Goal: Information Seeking & Learning: Learn about a topic

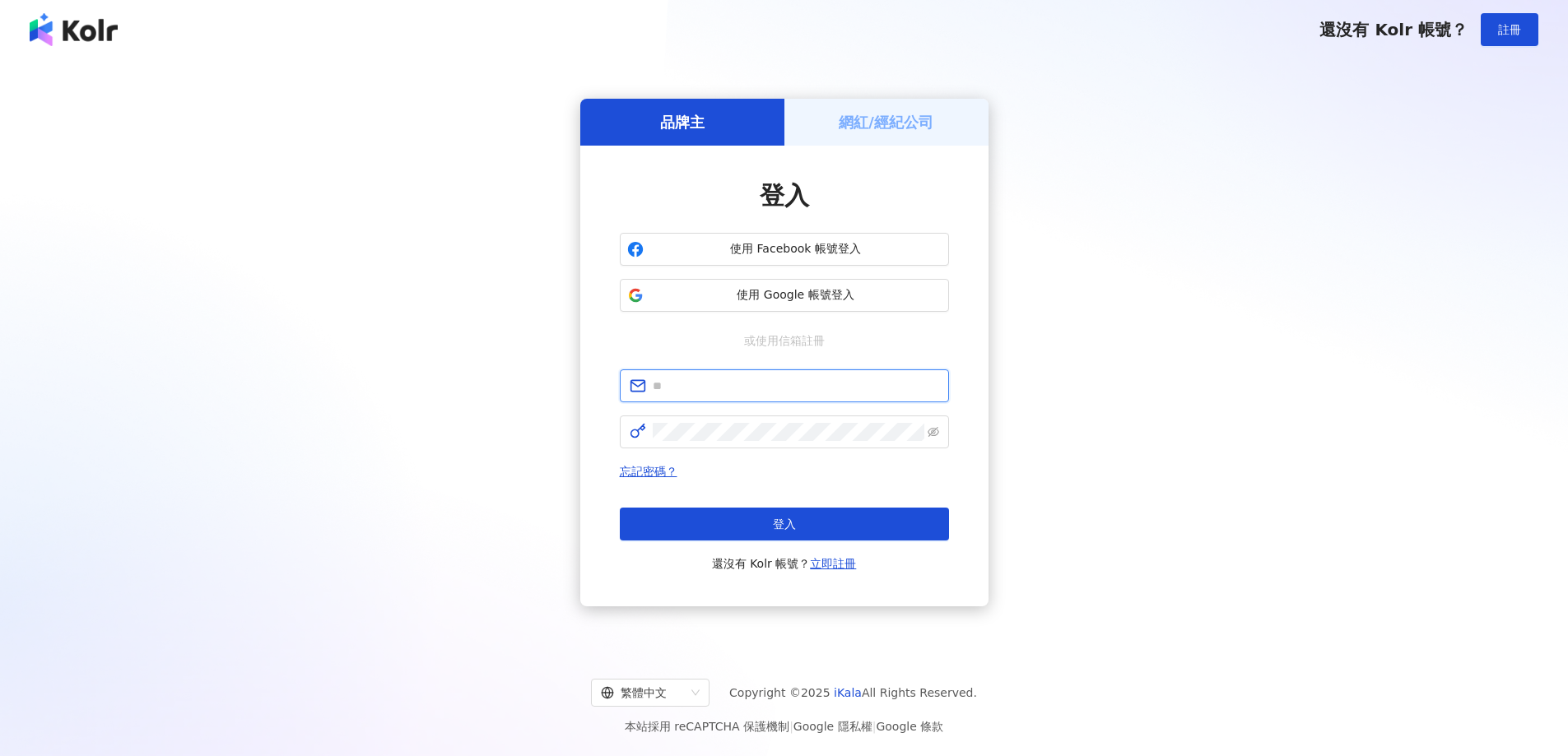
click at [779, 393] on input "text" at bounding box center [796, 386] width 287 height 18
type input "**********"
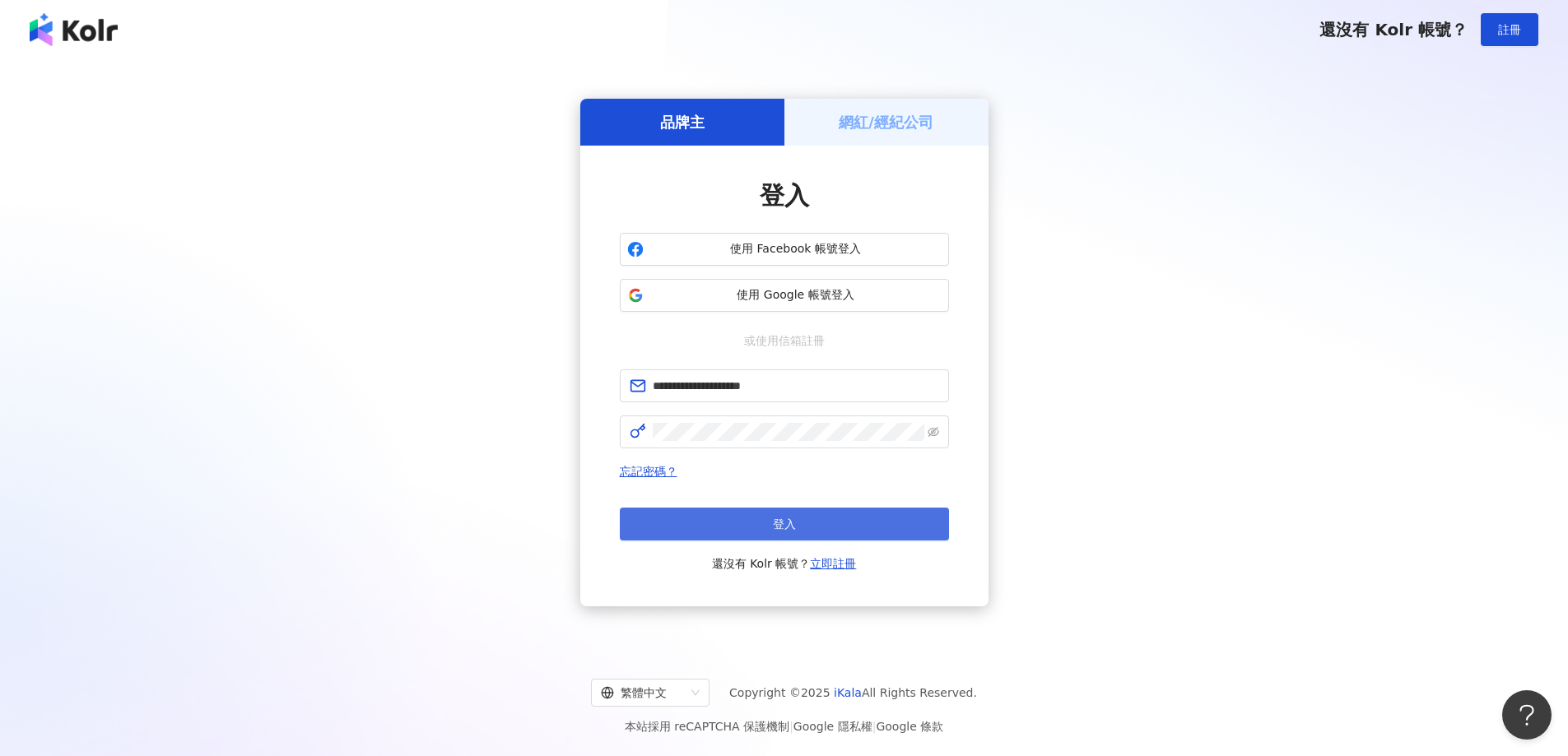
click at [894, 526] on button "登入" at bounding box center [784, 525] width 329 height 33
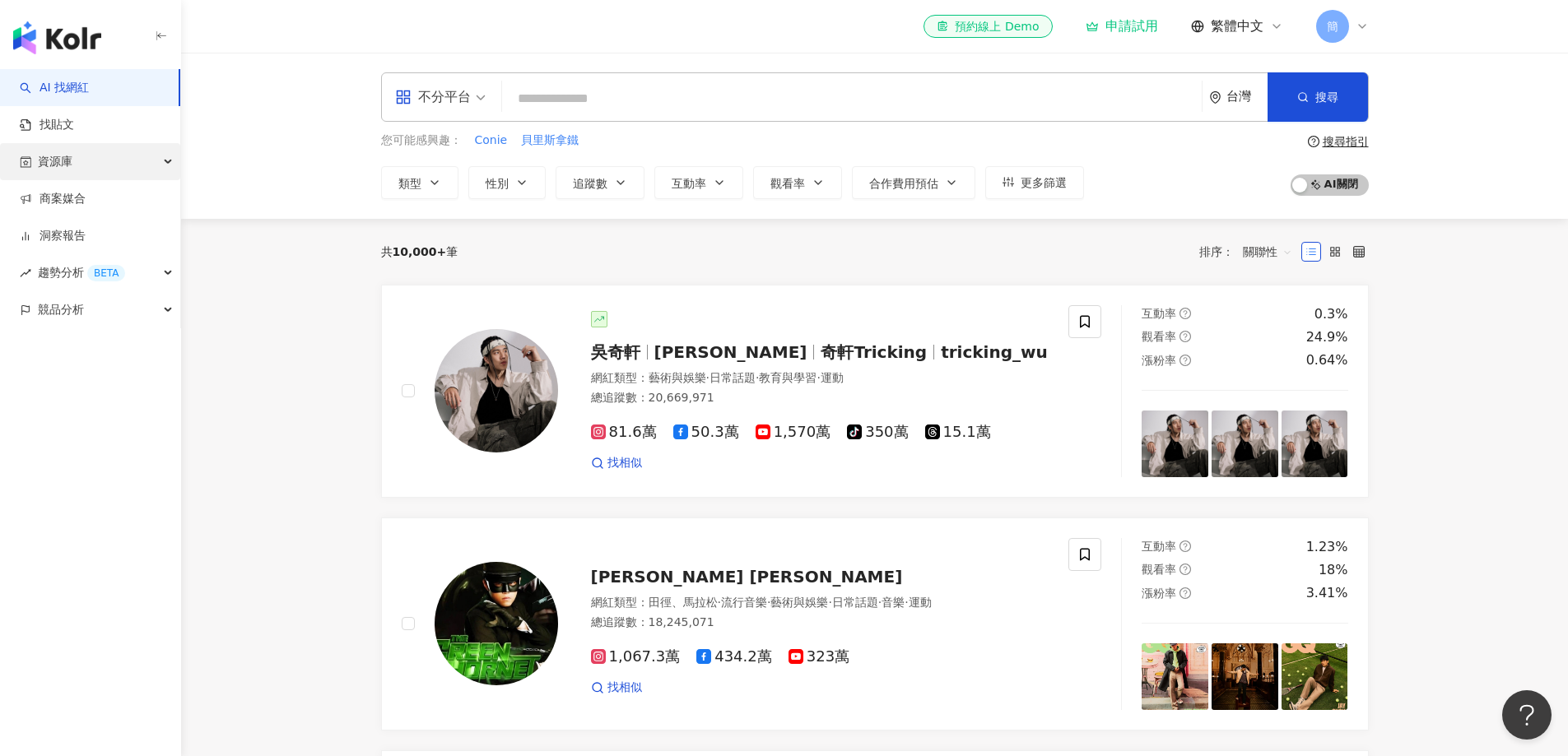
click at [58, 173] on span "資源庫" at bounding box center [55, 162] width 35 height 37
click at [64, 193] on link "網紅管理" at bounding box center [62, 199] width 46 height 17
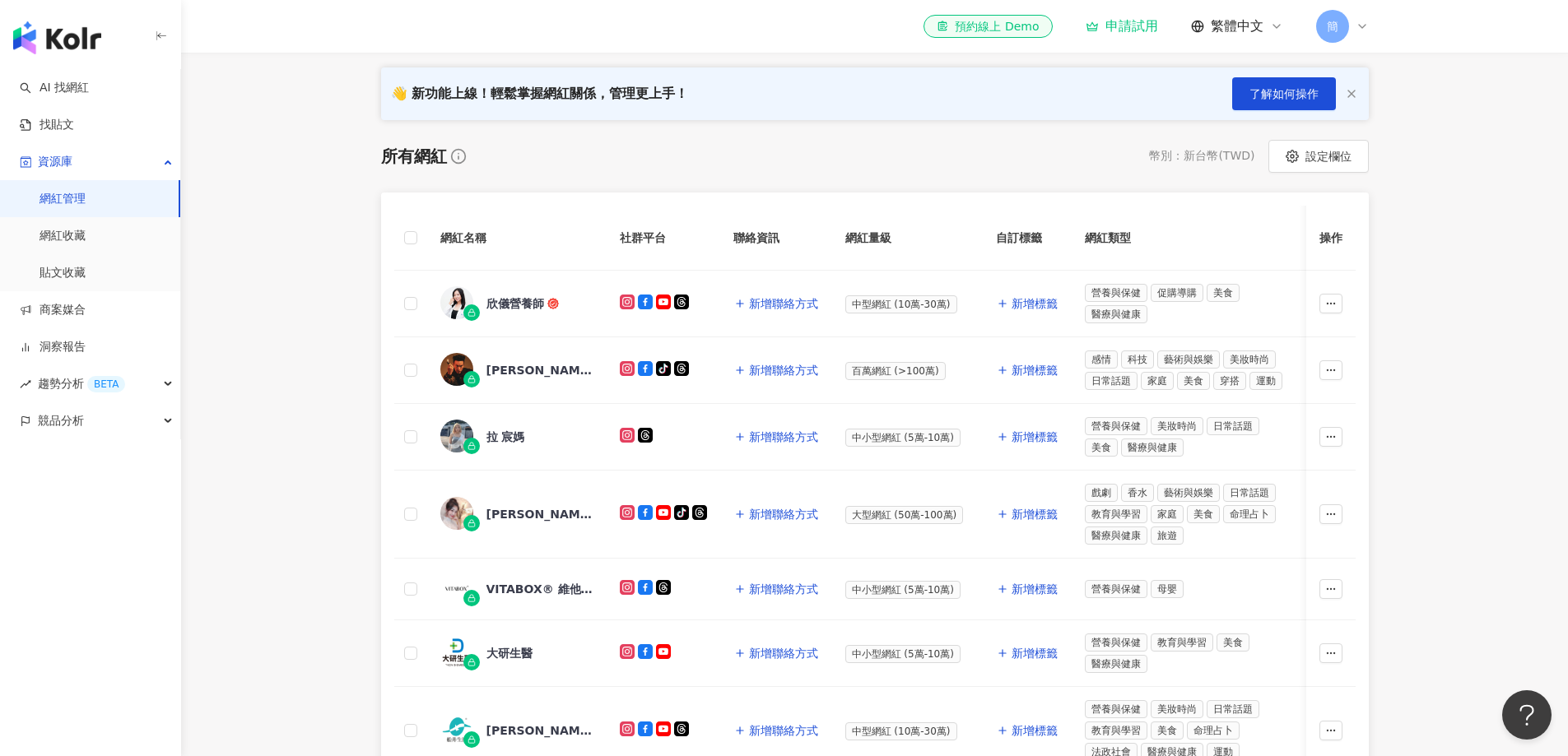
scroll to position [164, 0]
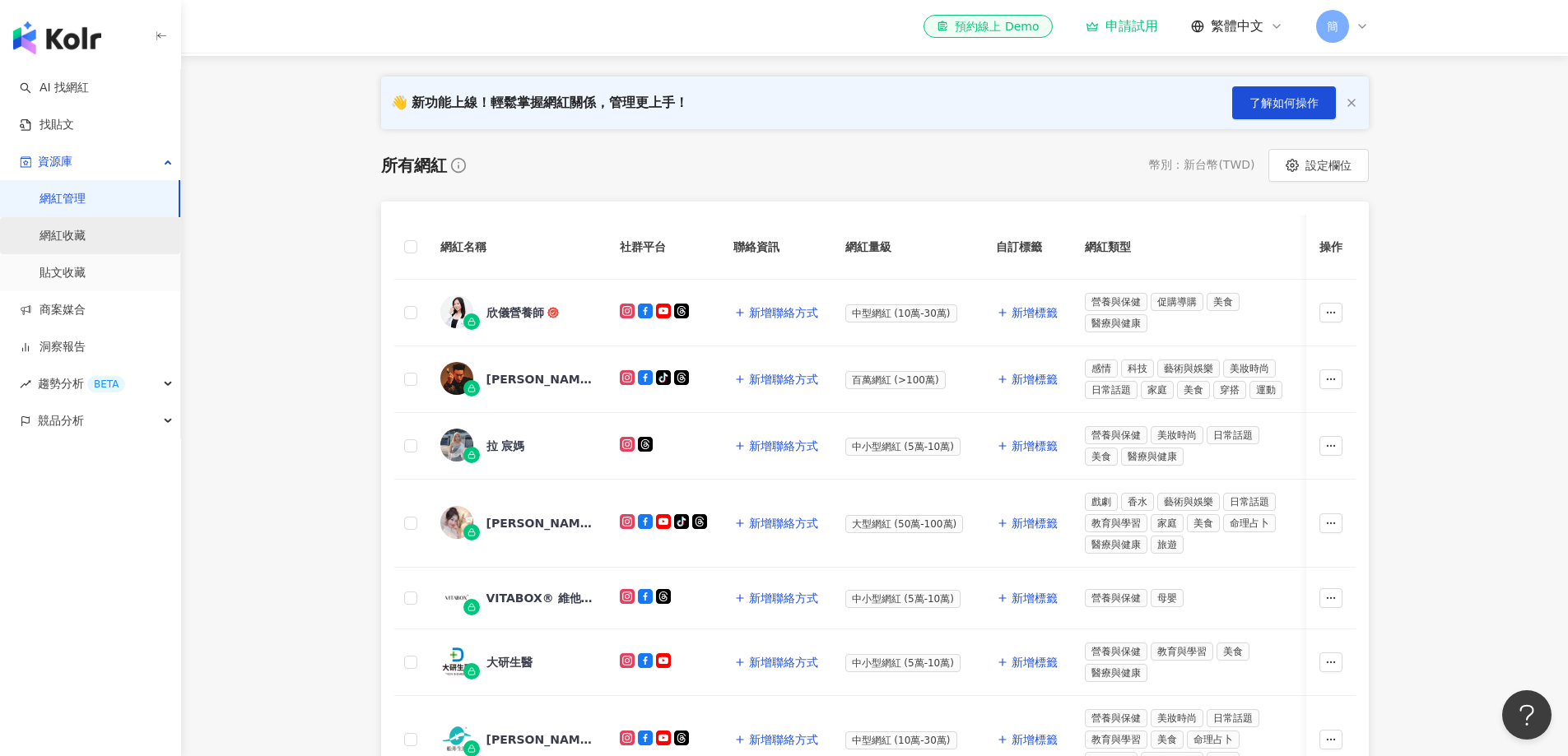
click at [66, 241] on link "網紅收藏" at bounding box center [62, 236] width 46 height 17
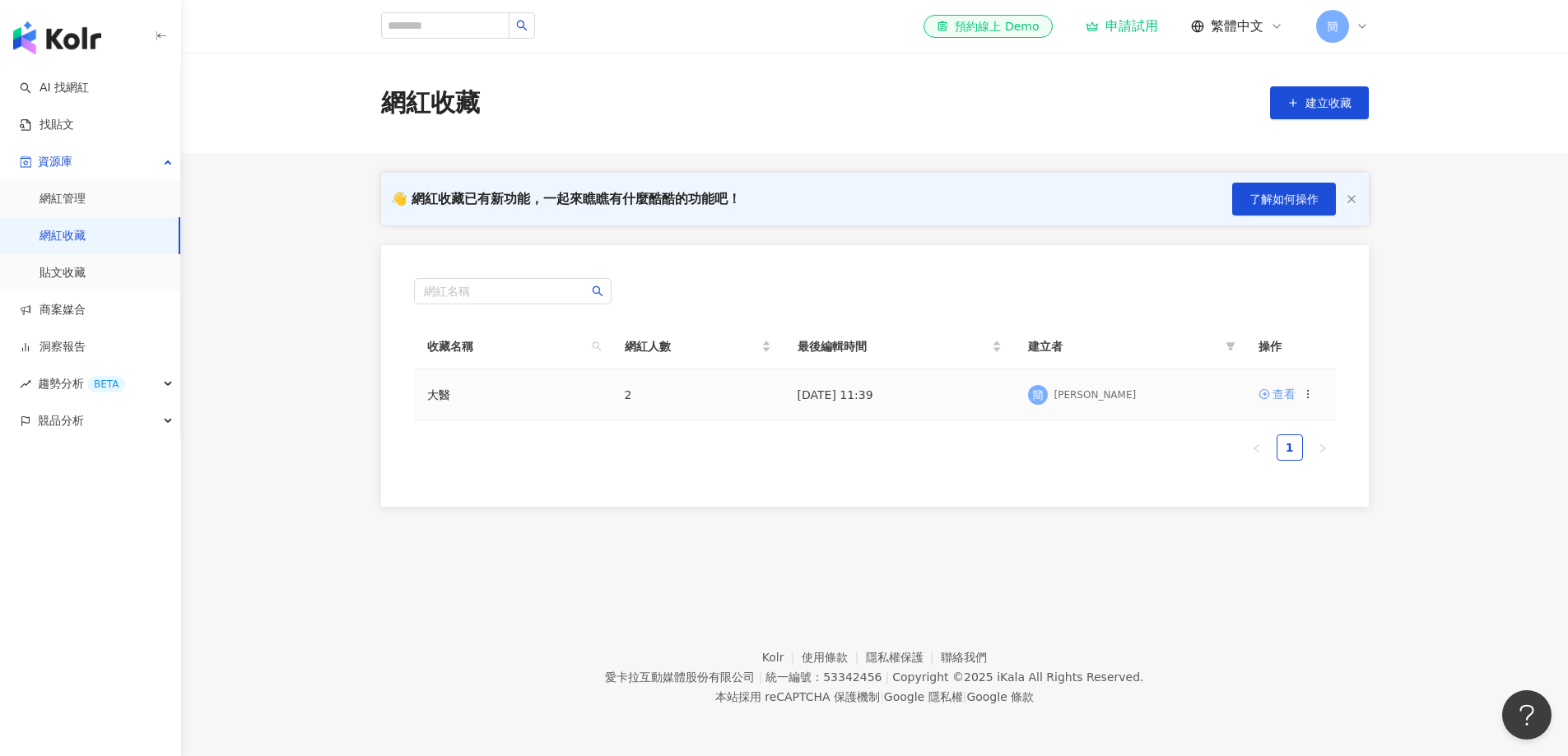
click at [1277, 397] on div "查看" at bounding box center [1283, 394] width 23 height 18
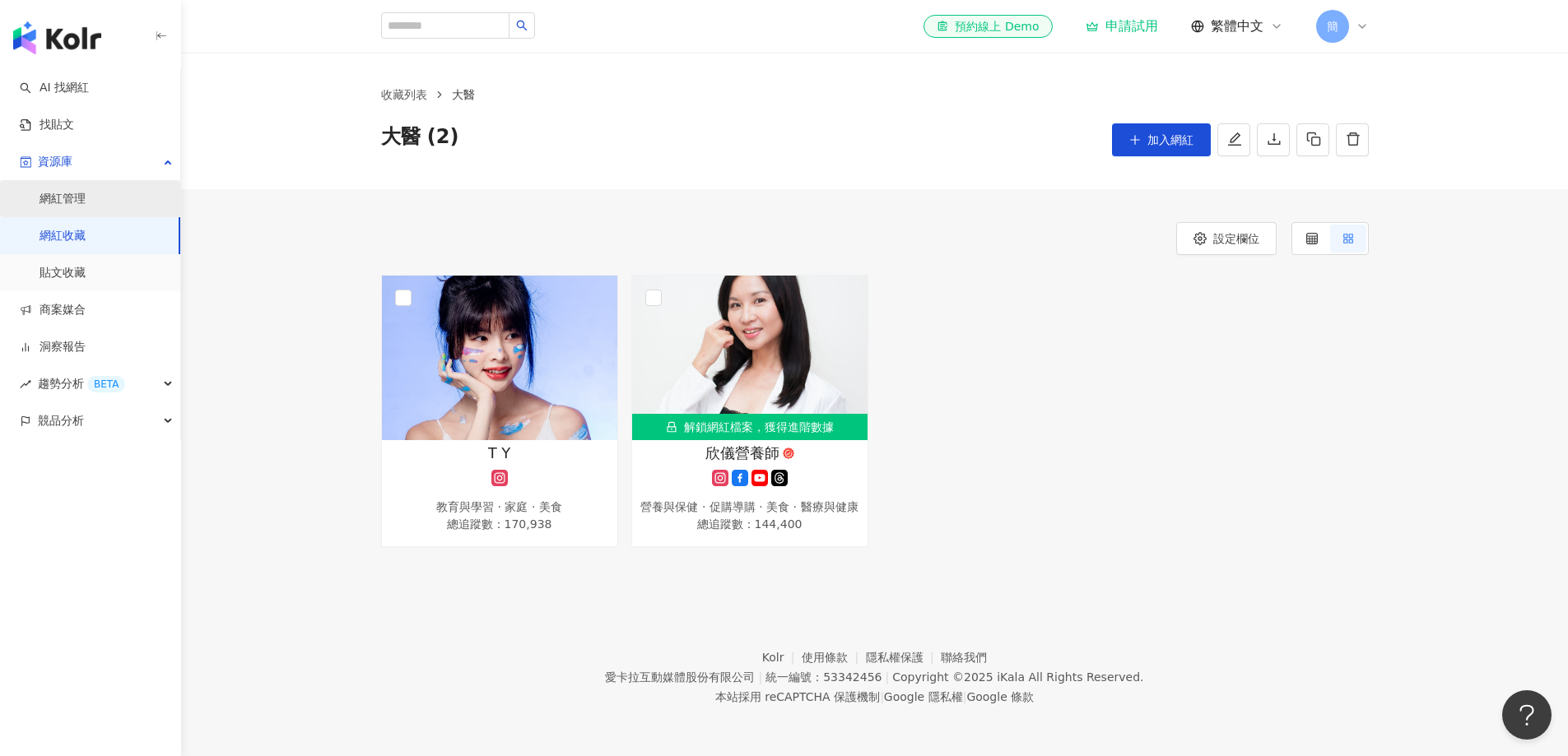
click at [85, 197] on link "網紅管理" at bounding box center [62, 199] width 46 height 17
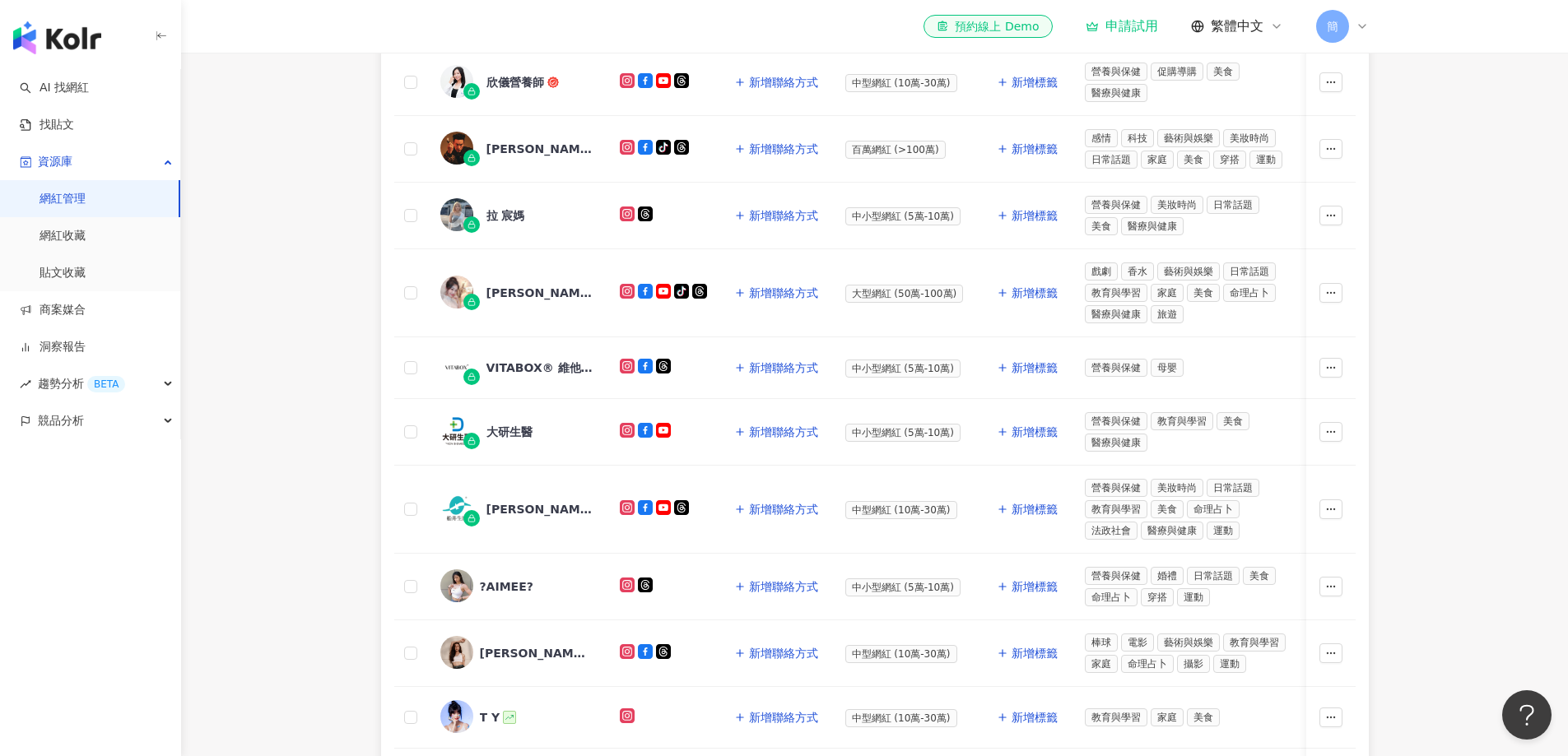
scroll to position [576, 0]
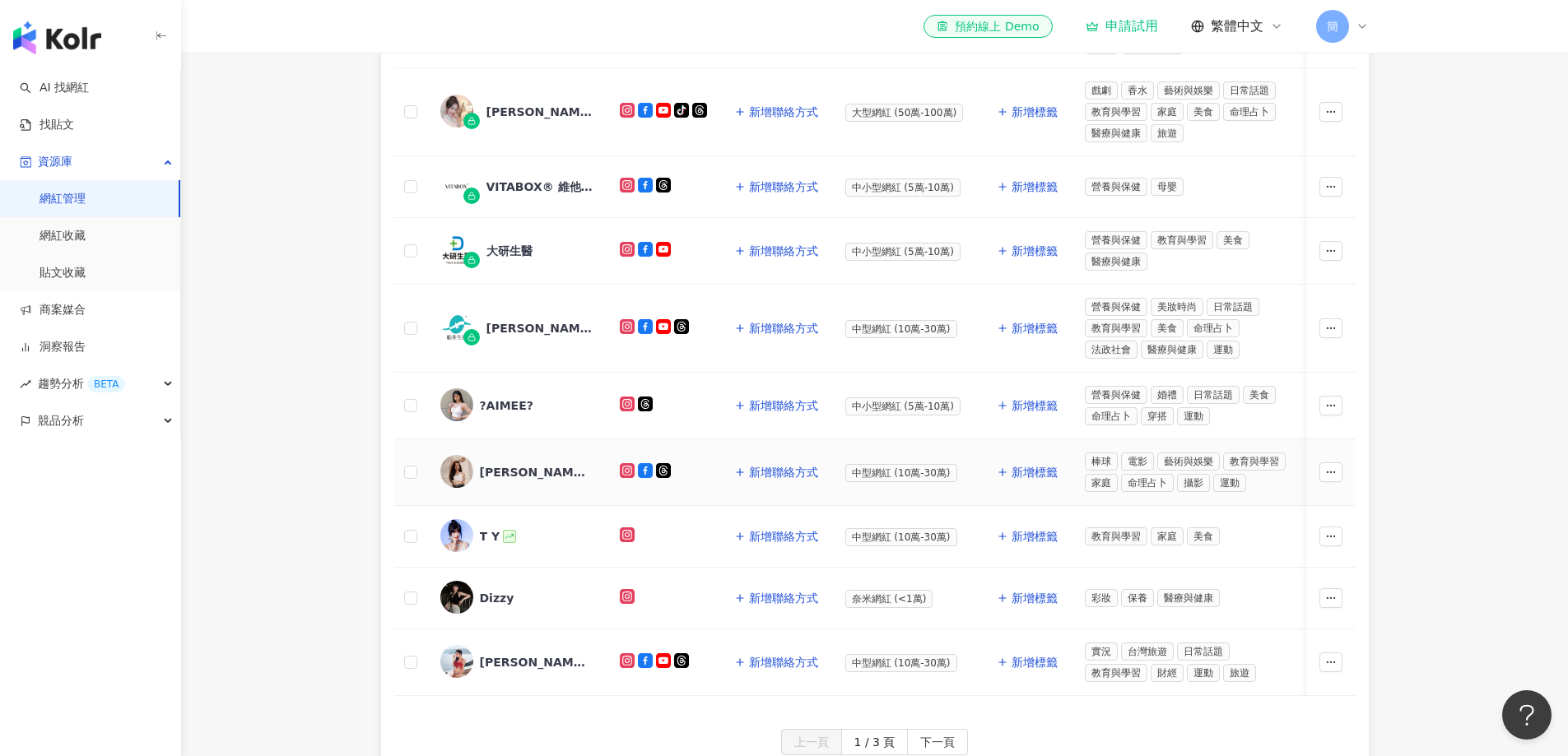
click at [508, 478] on div "[PERSON_NAME]" at bounding box center [533, 472] width 107 height 17
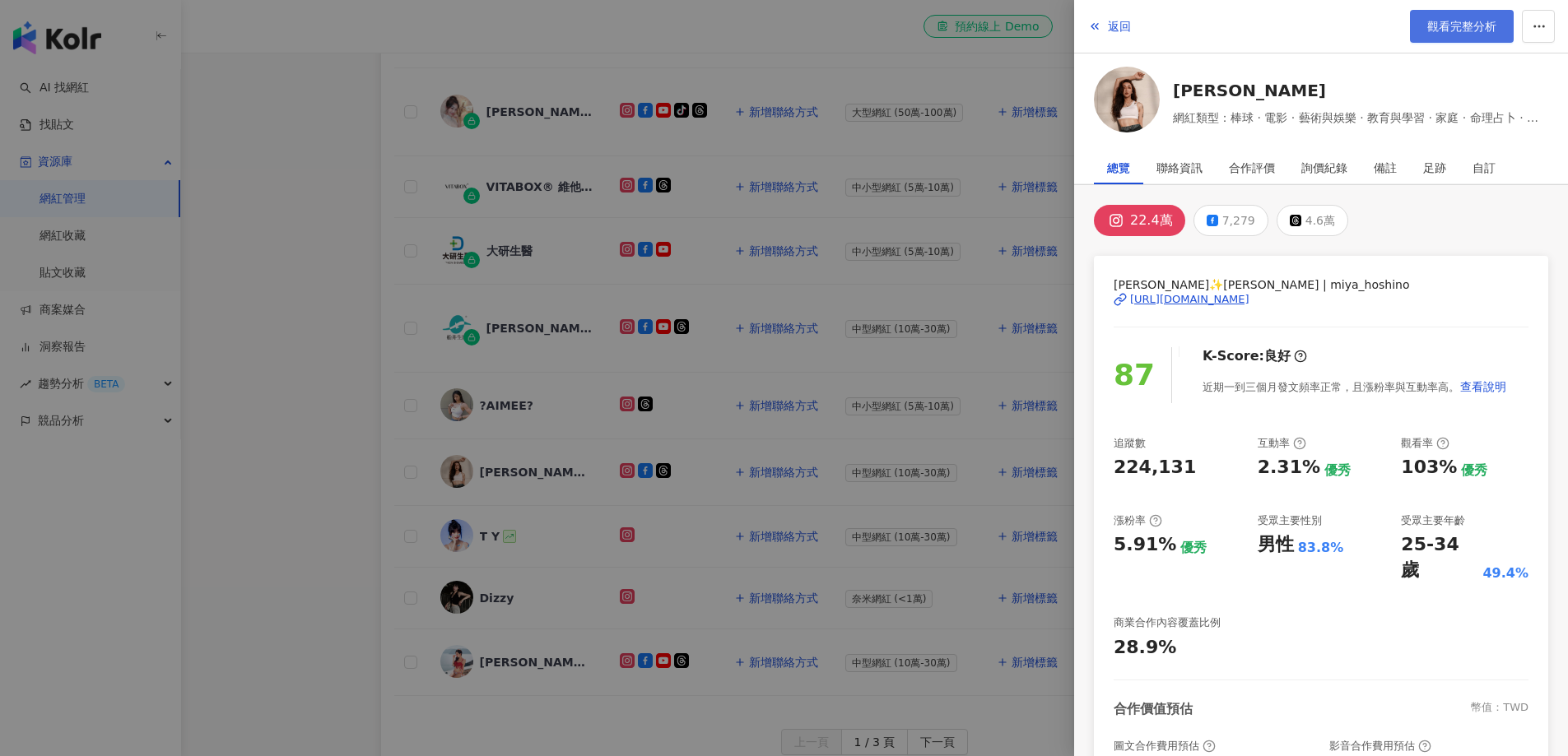
click at [1442, 32] on span "觀看完整分析" at bounding box center [1461, 27] width 69 height 13
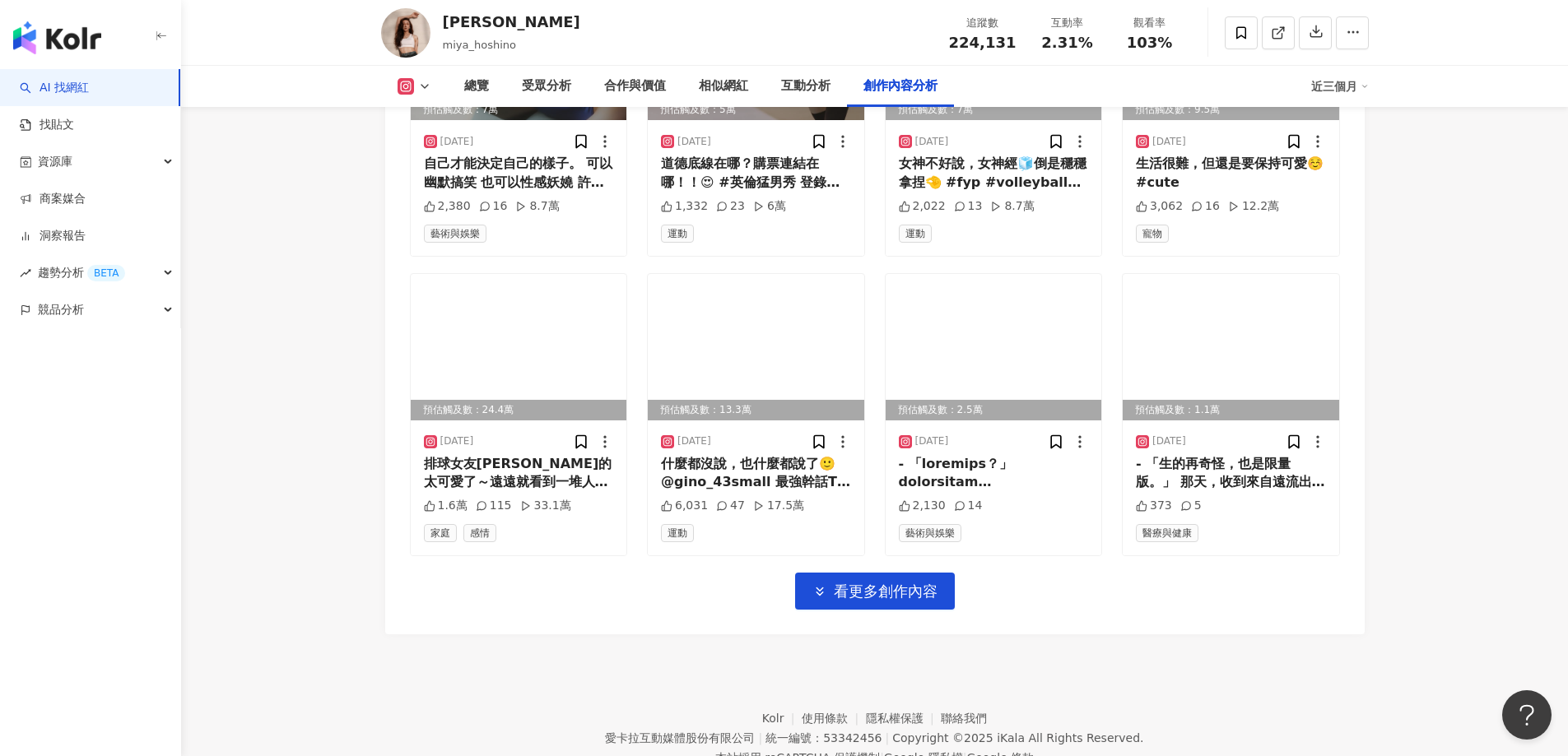
scroll to position [5679, 0]
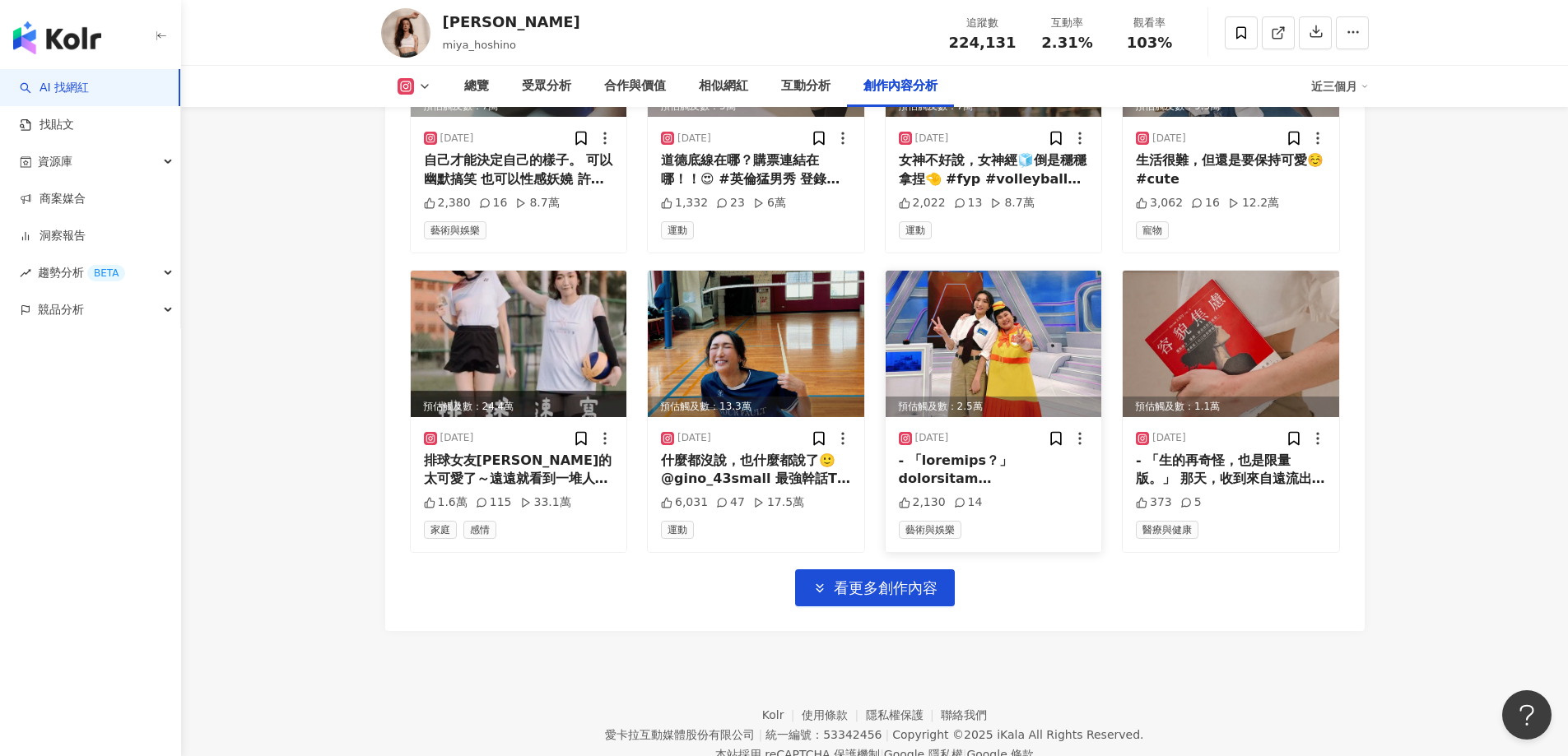
click at [977, 369] on img at bounding box center [994, 344] width 217 height 146
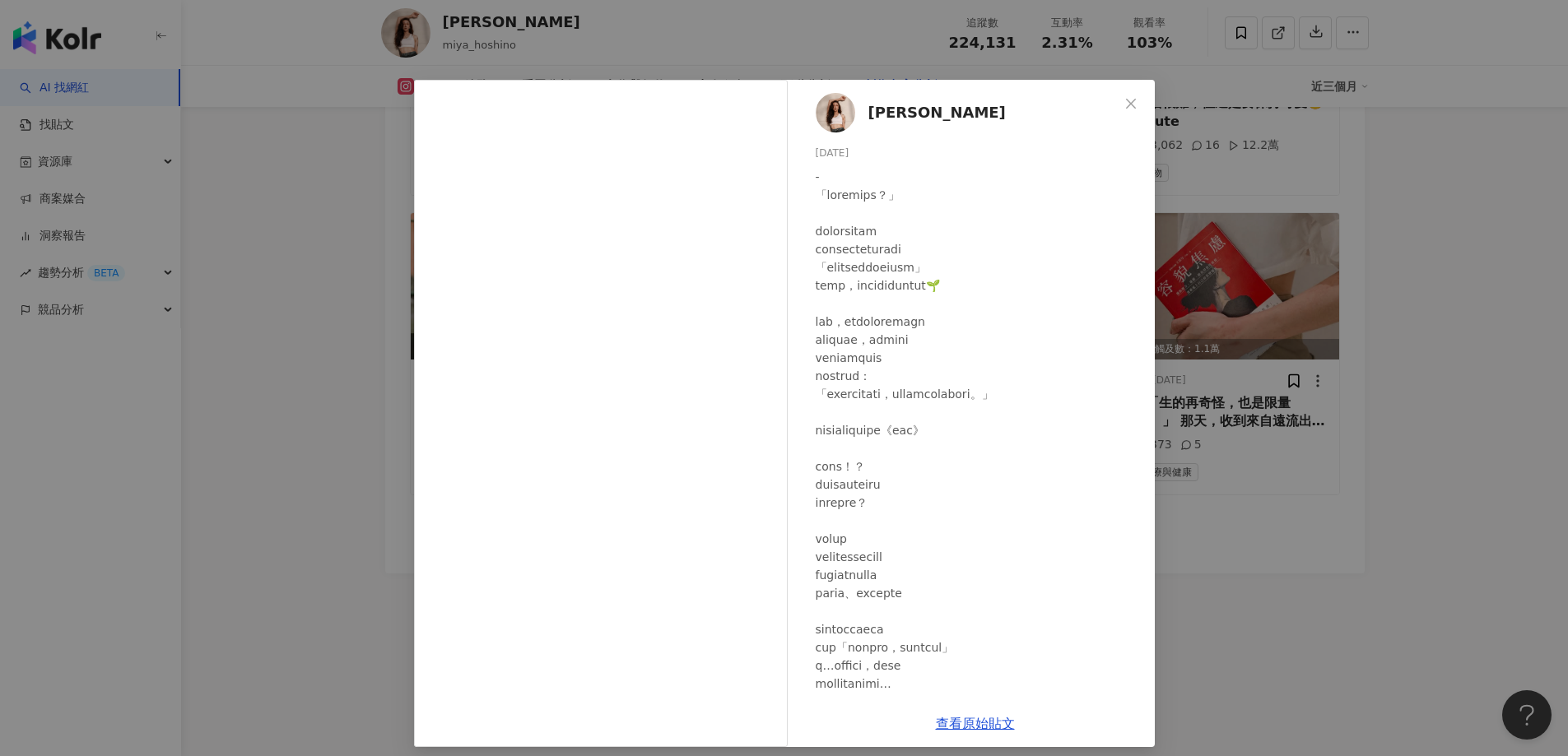
scroll to position [0, 0]
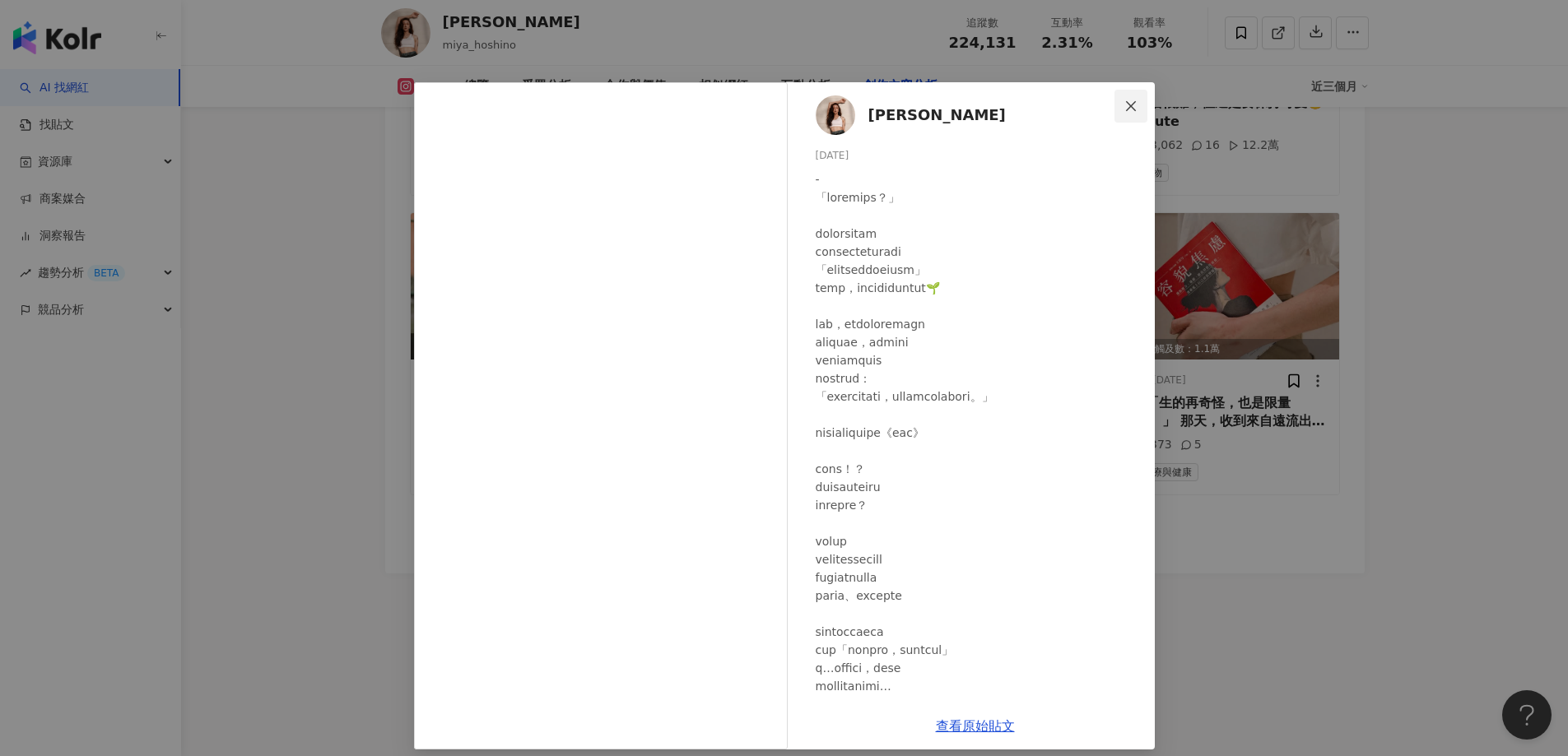
click at [1128, 105] on icon "close" at bounding box center [1131, 106] width 13 height 13
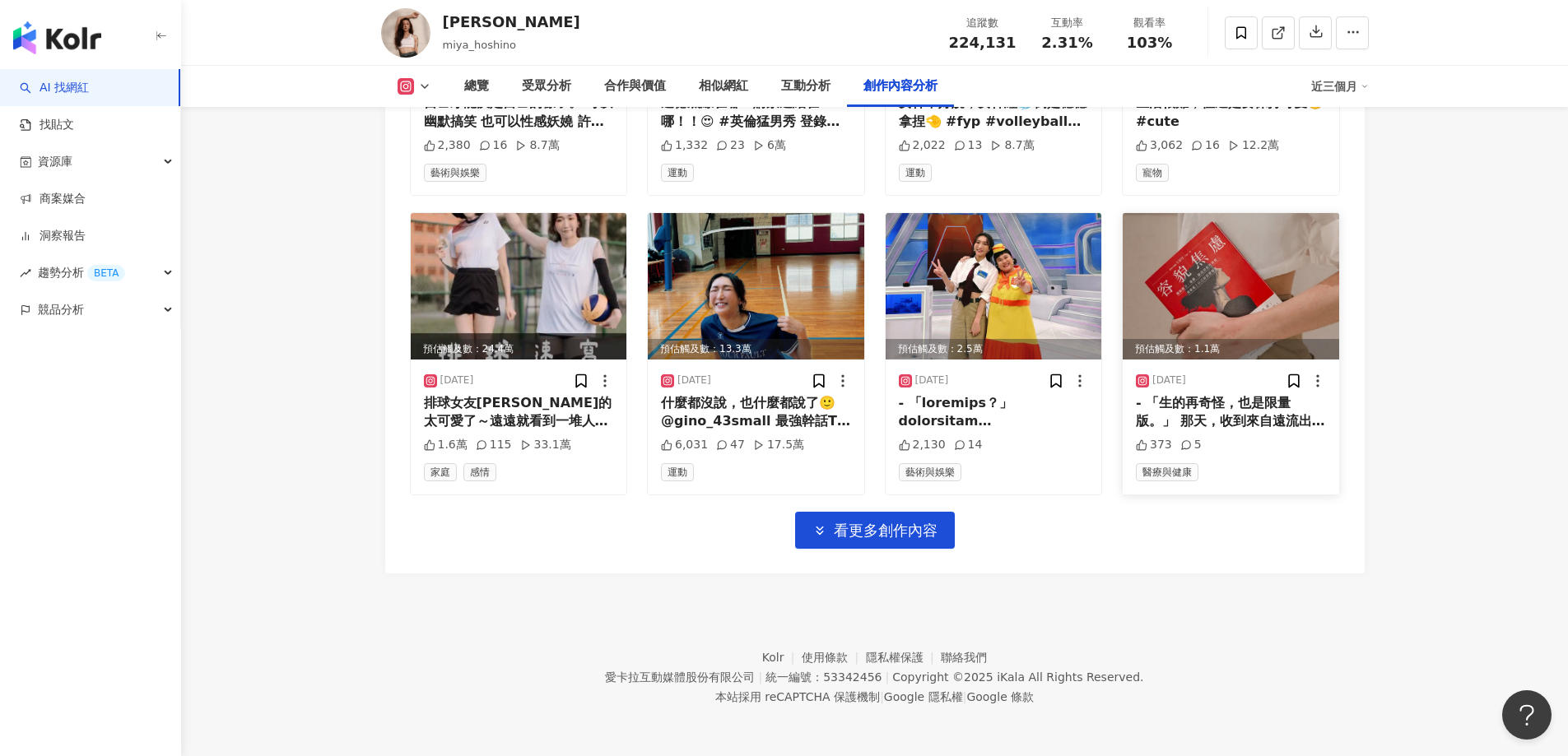
click at [1238, 284] on img at bounding box center [1231, 286] width 217 height 146
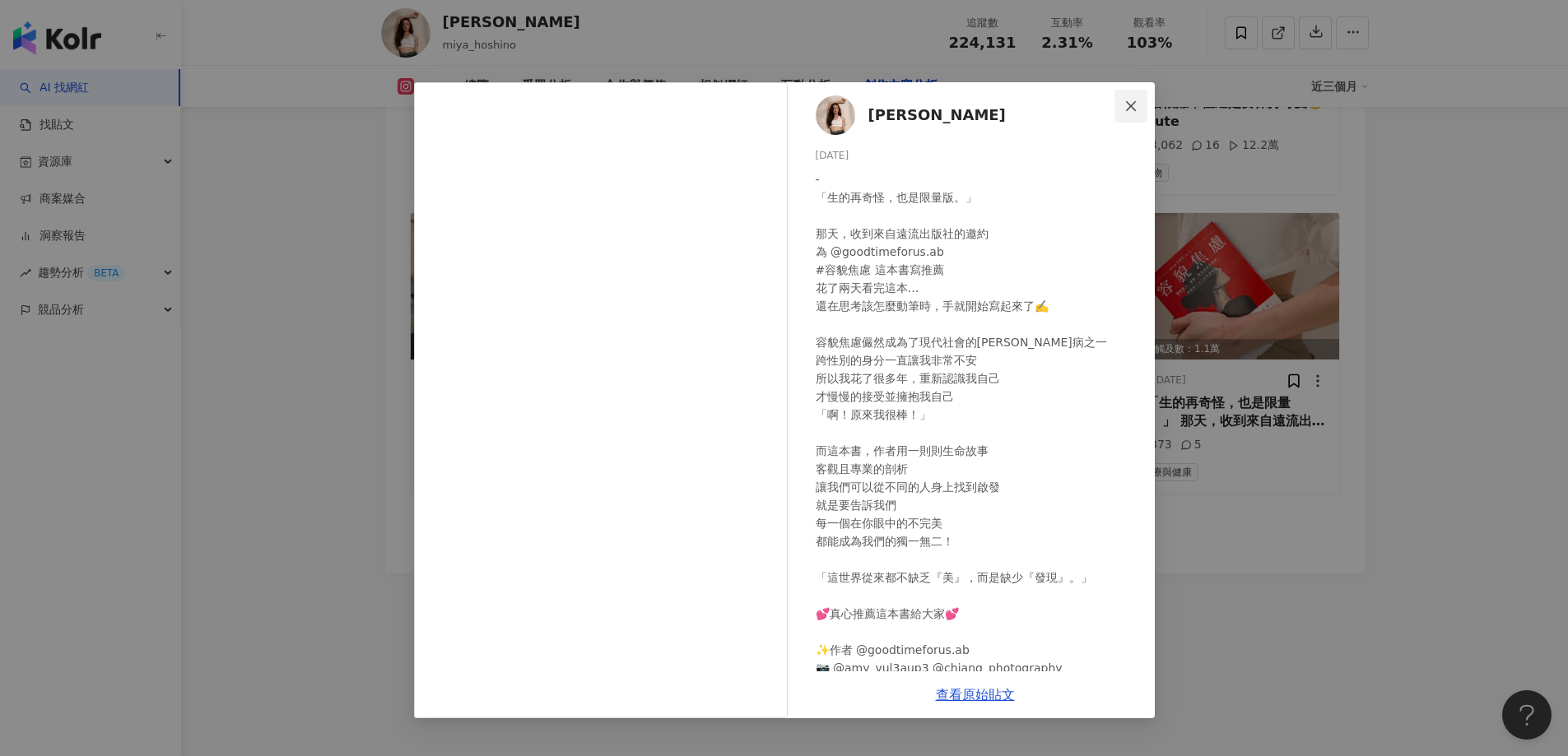
click at [1134, 115] on button "Close" at bounding box center [1131, 107] width 33 height 33
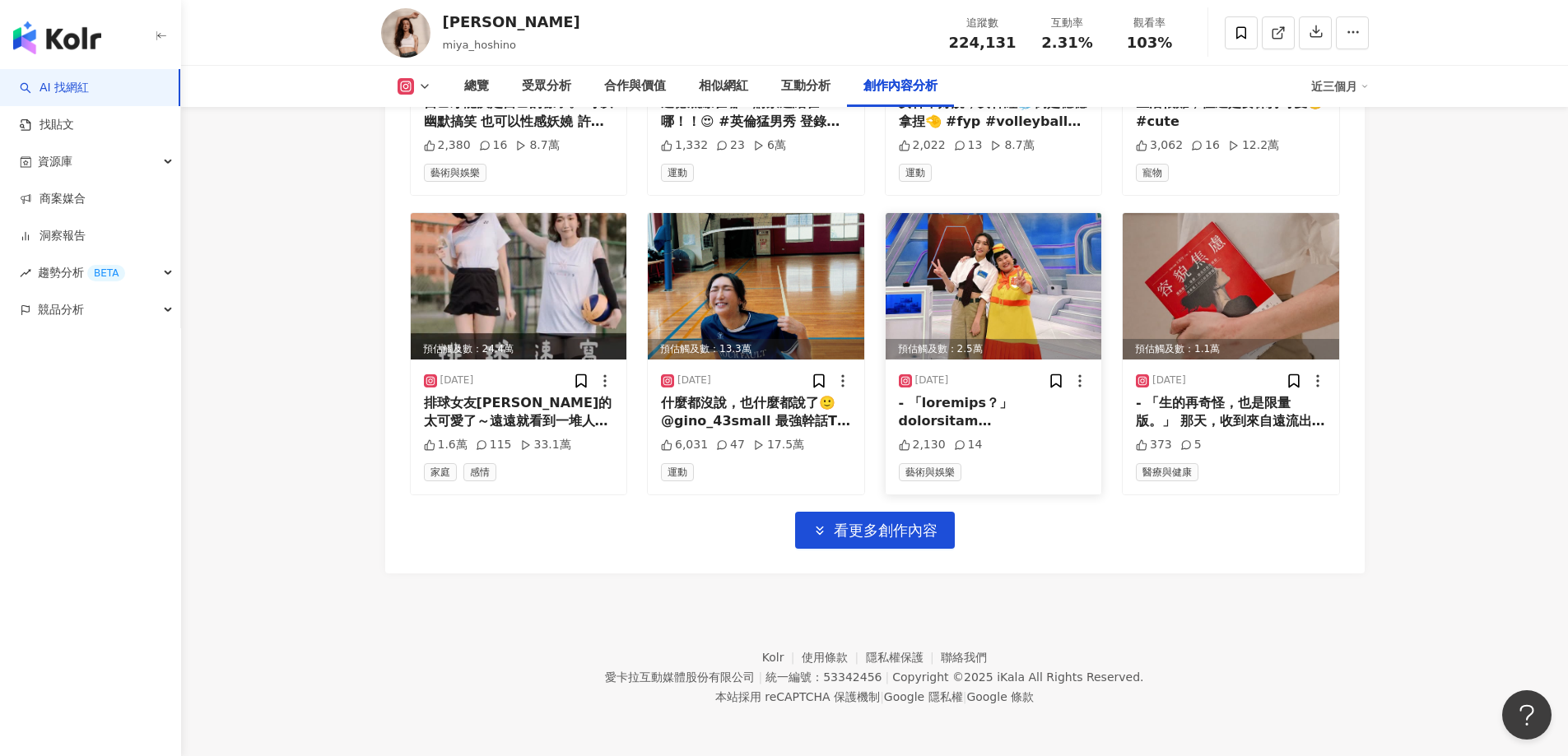
click at [981, 266] on img at bounding box center [994, 286] width 217 height 146
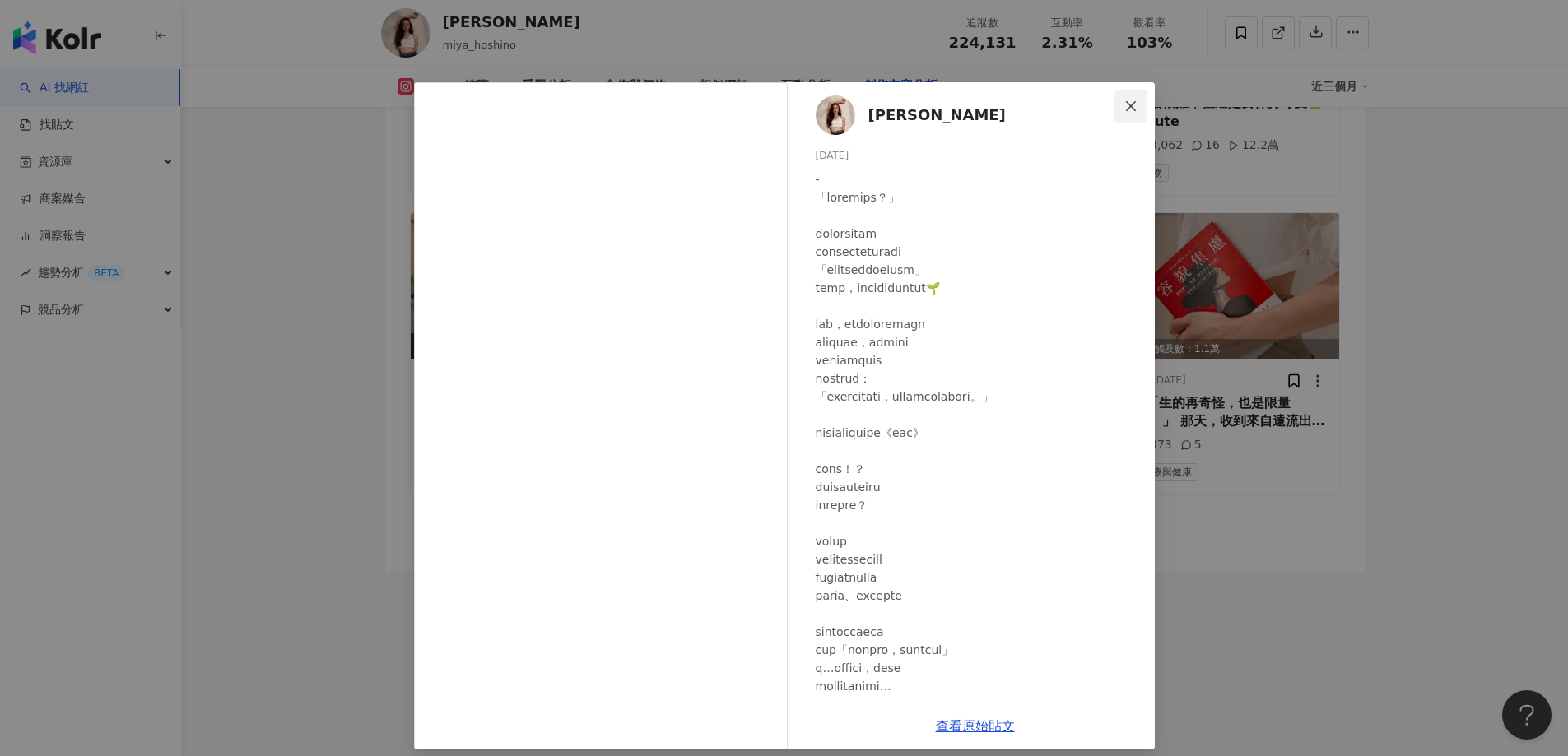
click at [1124, 106] on icon "close" at bounding box center [1131, 106] width 13 height 13
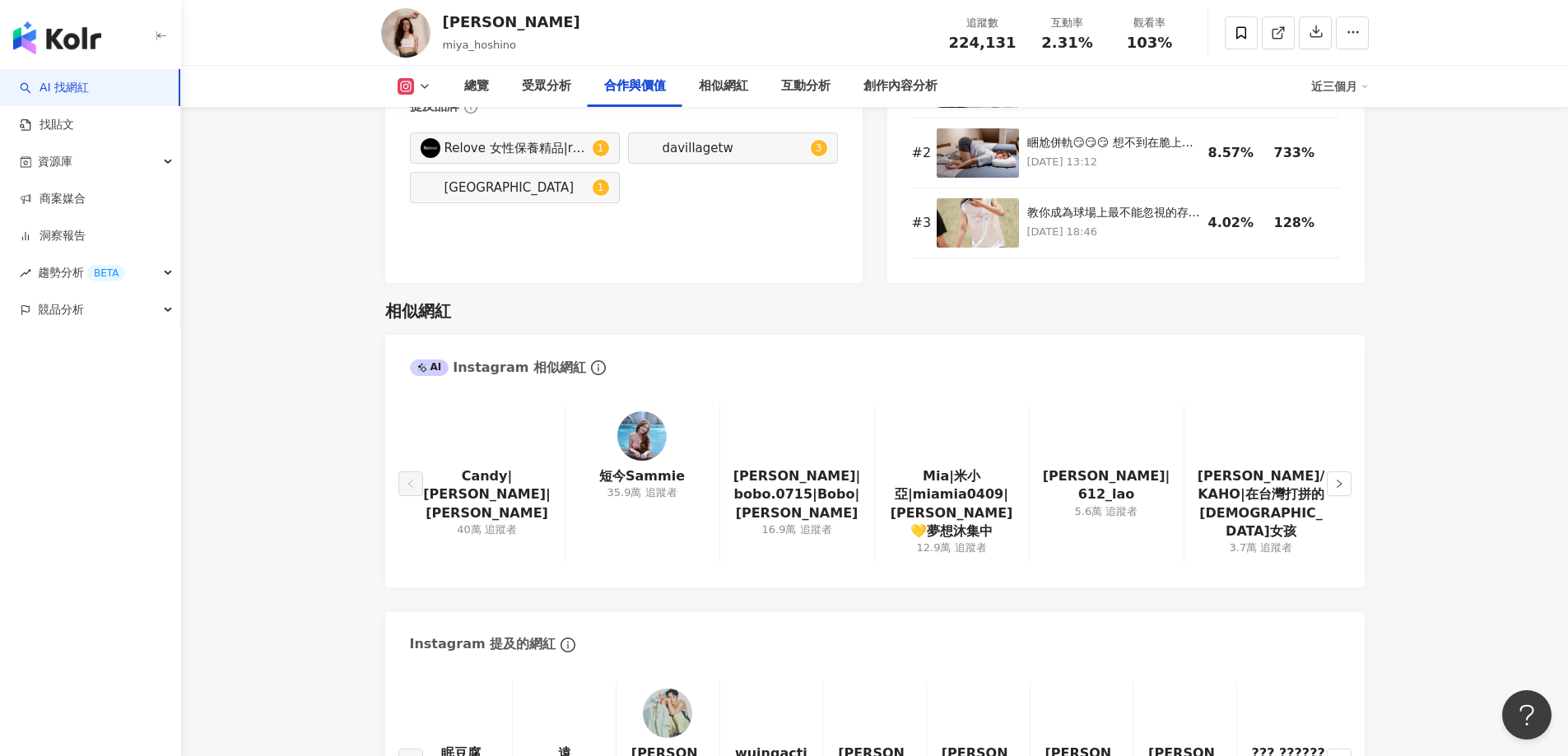
scroll to position [2539, 0]
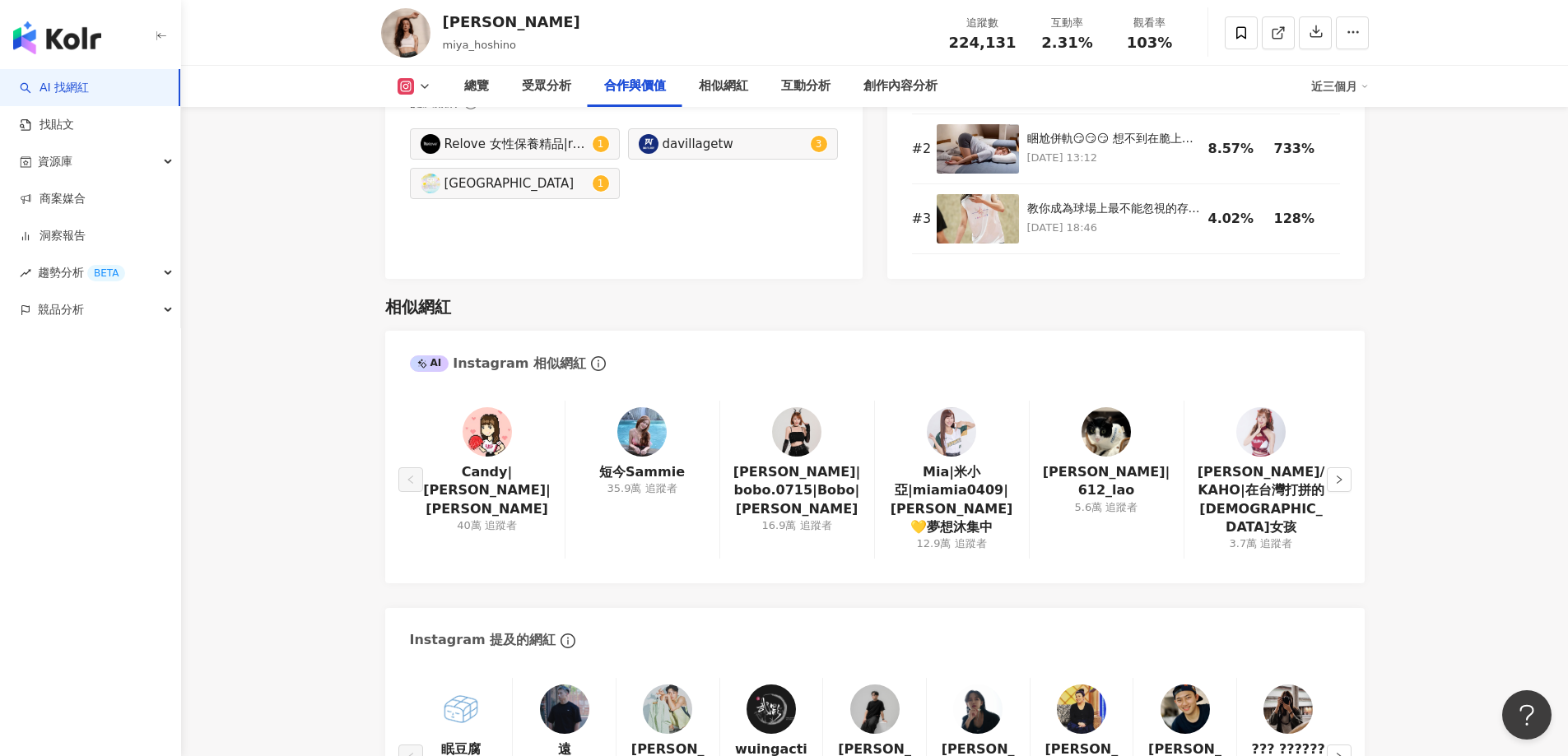
click at [643, 433] on img at bounding box center [642, 433] width 50 height 50
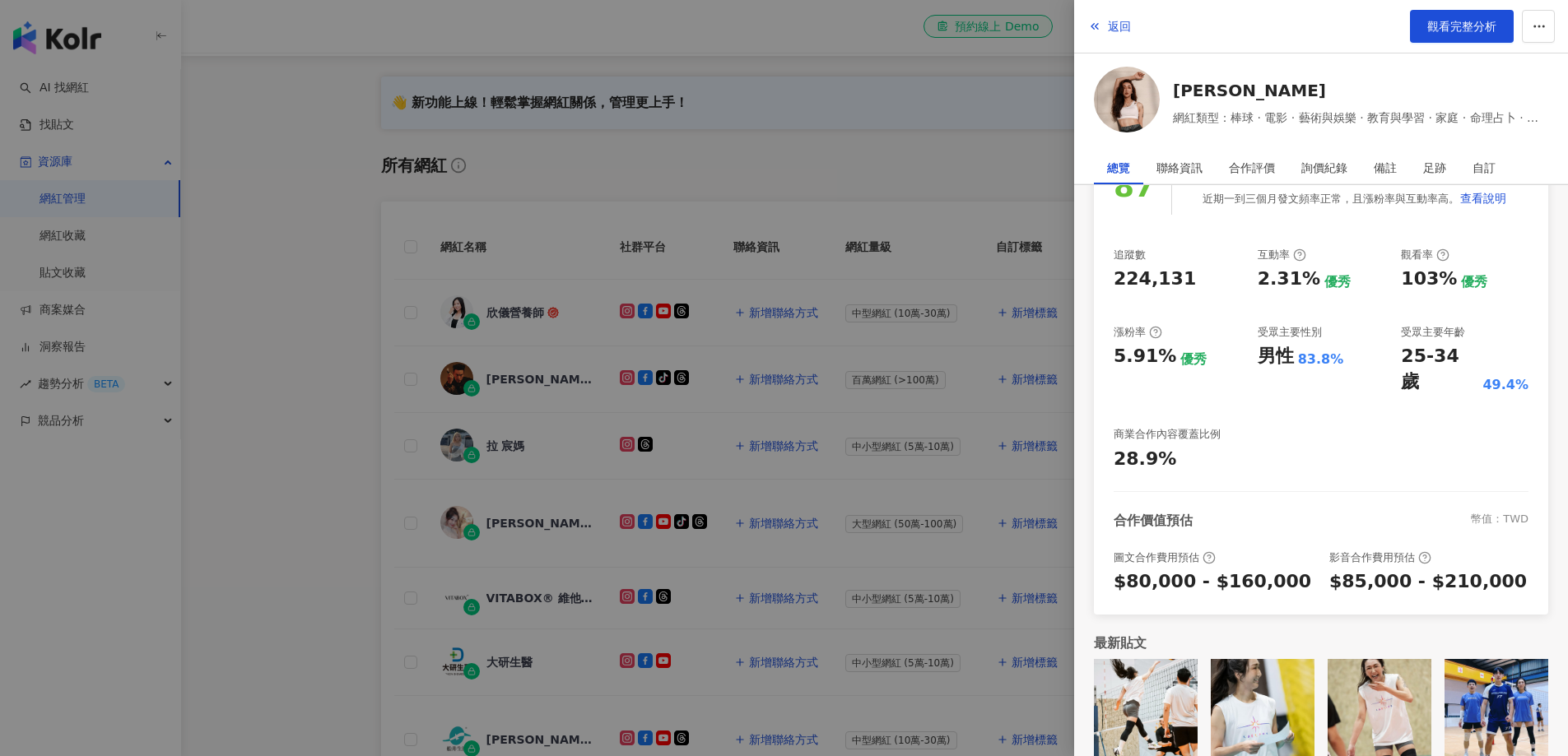
scroll to position [412, 0]
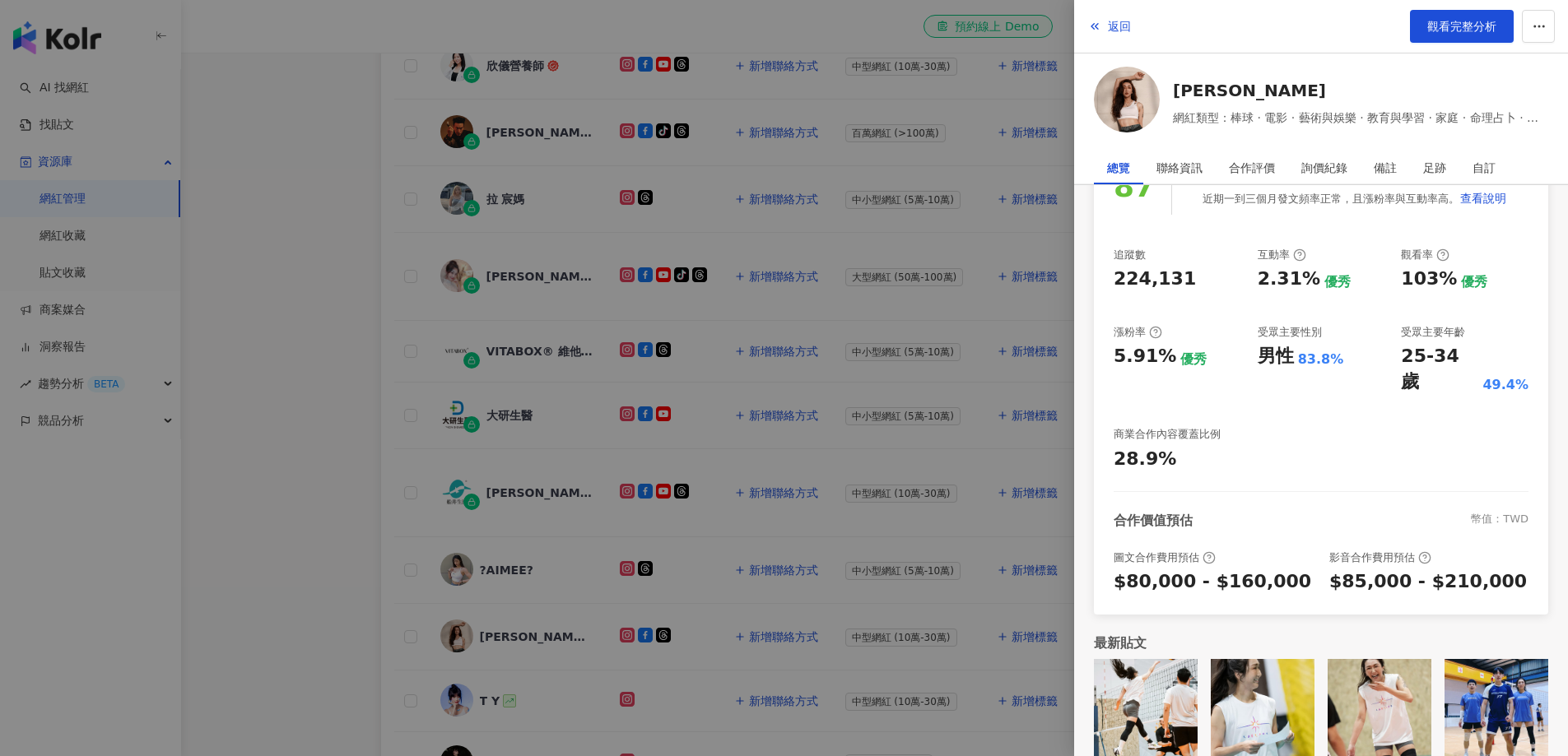
click at [300, 360] on div at bounding box center [784, 378] width 1568 height 756
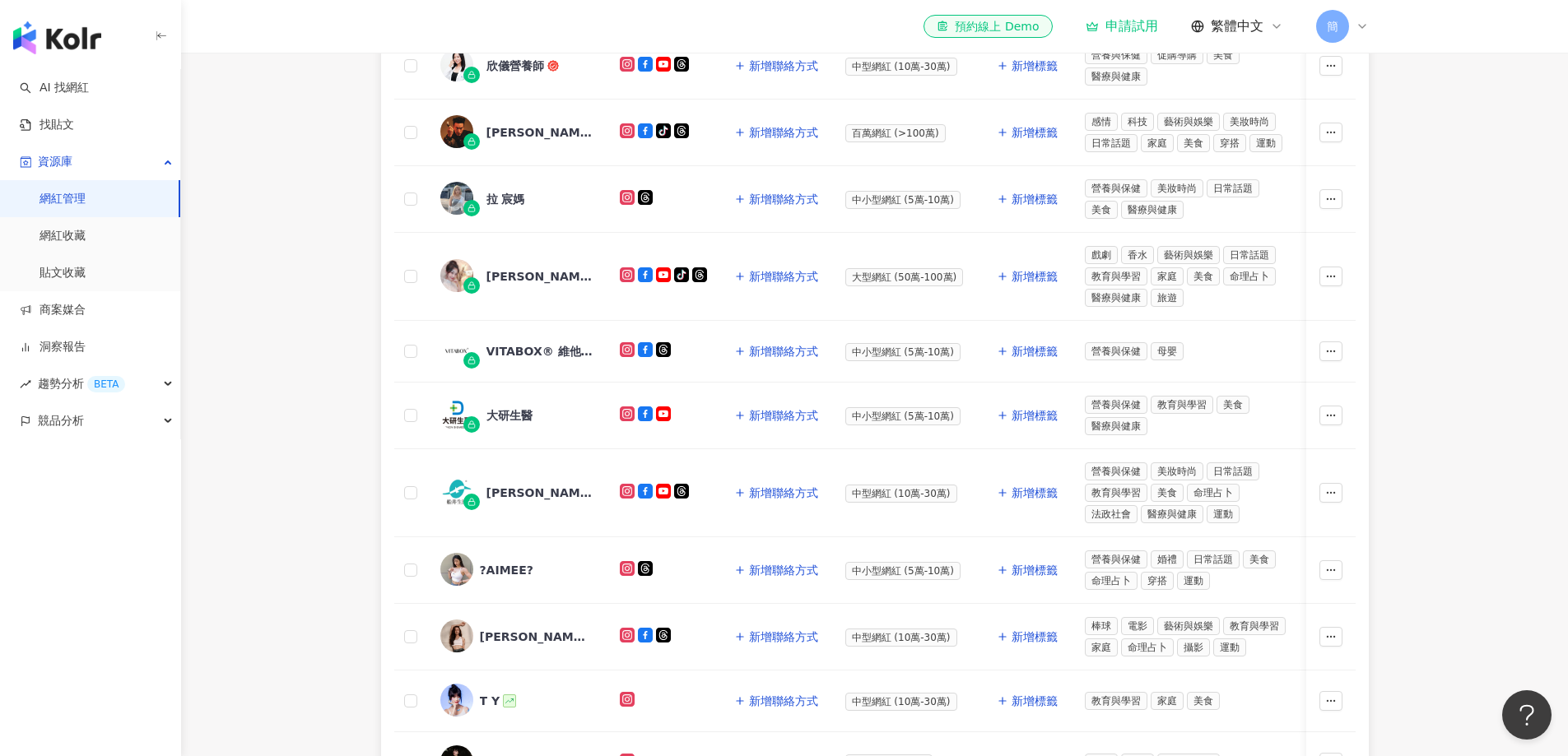
click at [1426, 243] on main "網紅管理 加入網紅 社群平台 合作專案 合作酬勞 標籤 解鎖狀態 更多篩選 👋 新功能上線！輕鬆掌握網紅關係，管理更上手！ 了解如何操作 所有網紅 幣別 ： …" at bounding box center [874, 297] width 1387 height 1312
